Goal: Task Accomplishment & Management: Manage account settings

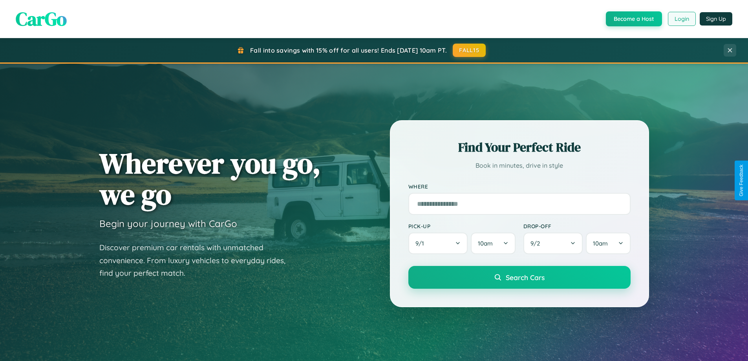
click at [681, 19] on button "Login" at bounding box center [682, 19] width 28 height 14
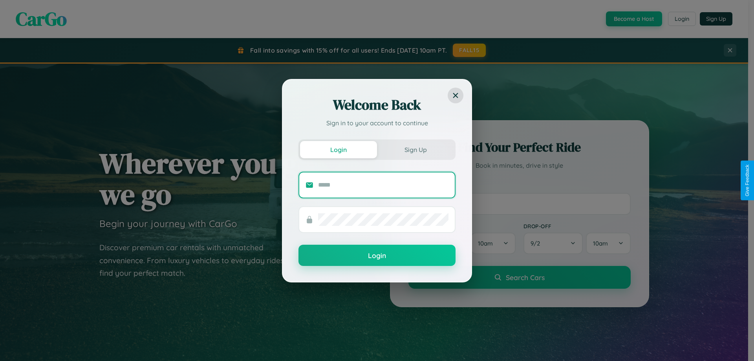
click at [383, 185] on input "text" at bounding box center [383, 185] width 130 height 13
type input "**********"
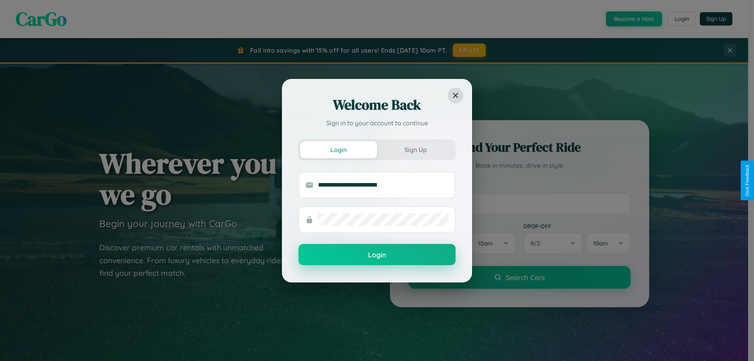
click at [377, 255] on button "Login" at bounding box center [376, 254] width 157 height 21
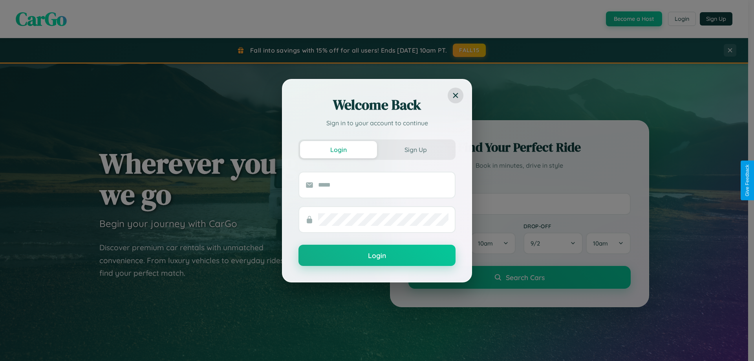
click at [633, 19] on div "Welcome Back Sign in to your account to continue Login Sign Up Login" at bounding box center [377, 180] width 754 height 361
click at [416, 149] on button "Sign Up" at bounding box center [415, 149] width 77 height 17
